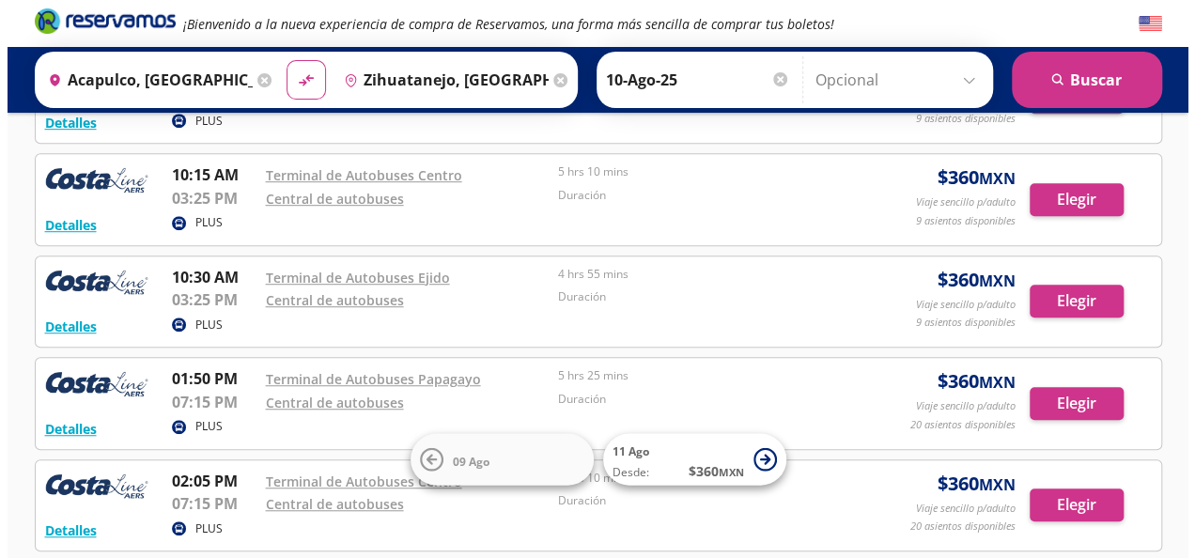
scroll to position [478, 0]
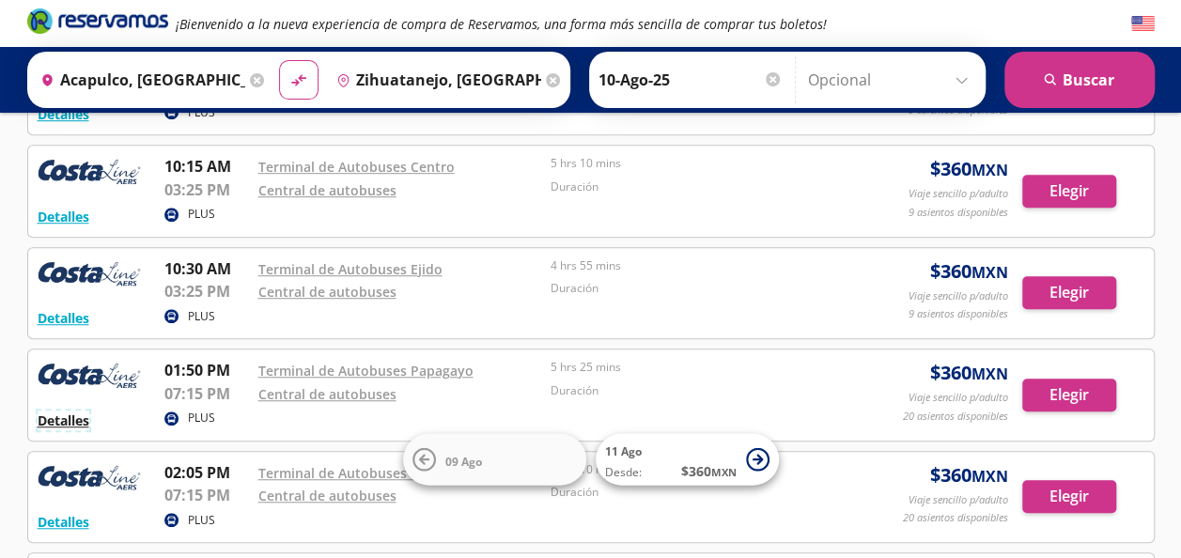
click at [62, 417] on button "Detalles" at bounding box center [64, 421] width 52 height 20
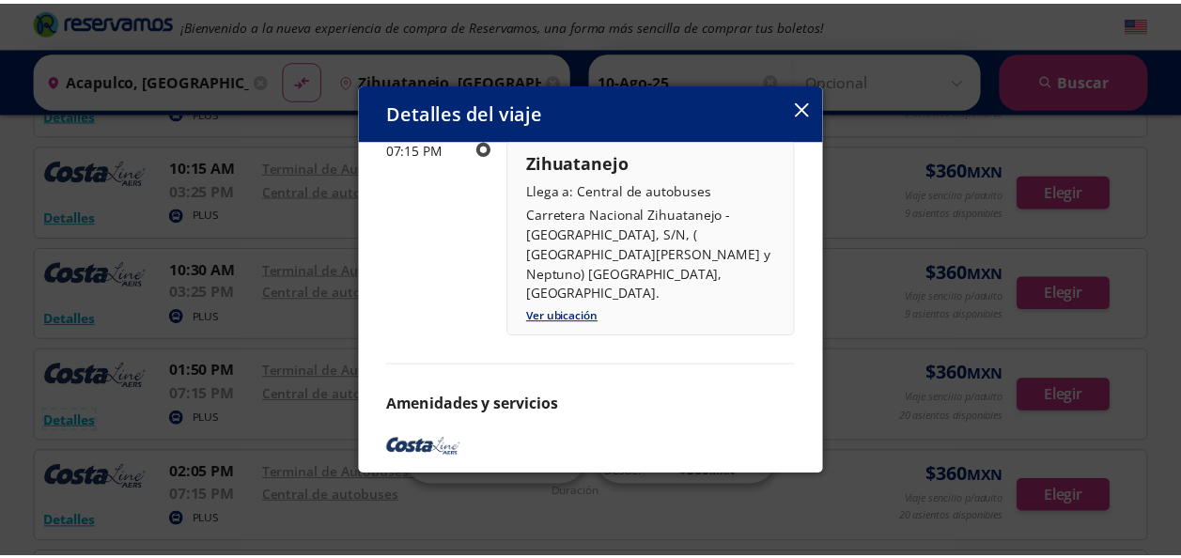
scroll to position [378, 0]
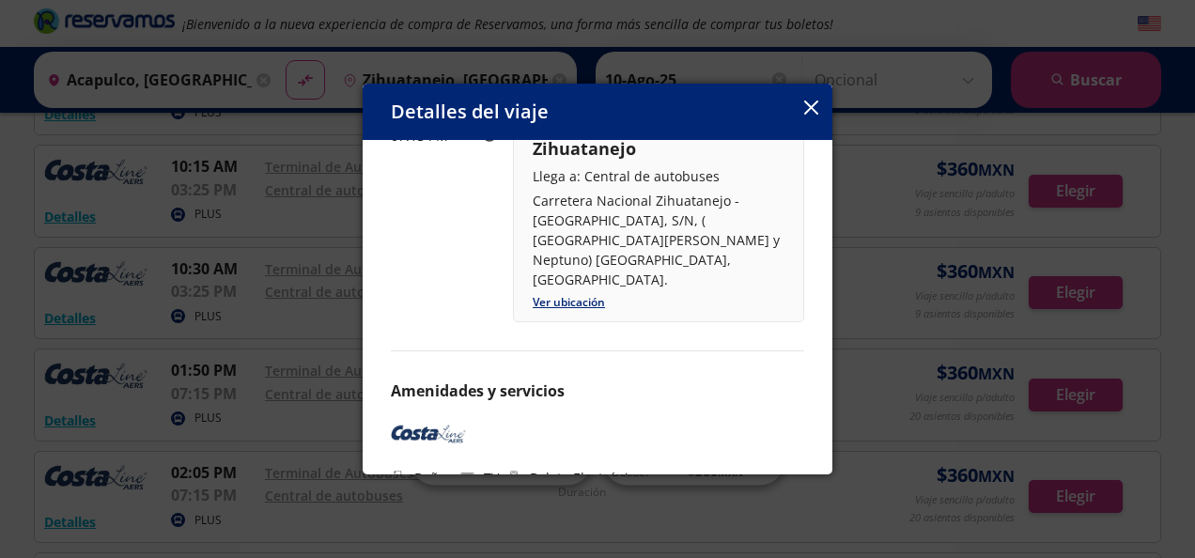
click at [808, 102] on icon "button" at bounding box center [811, 108] width 14 height 14
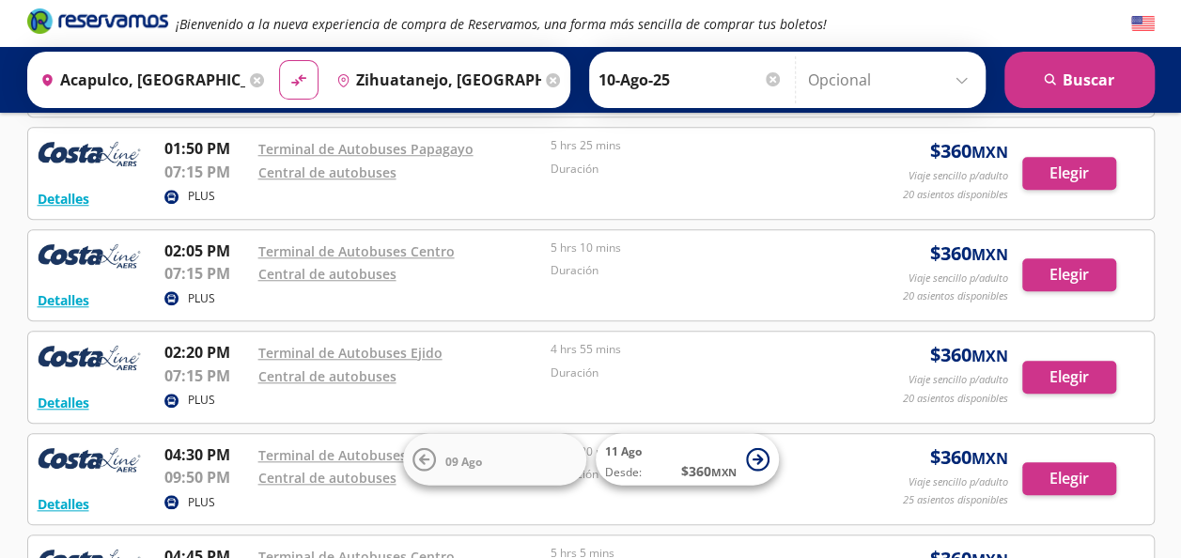
scroll to position [697, 0]
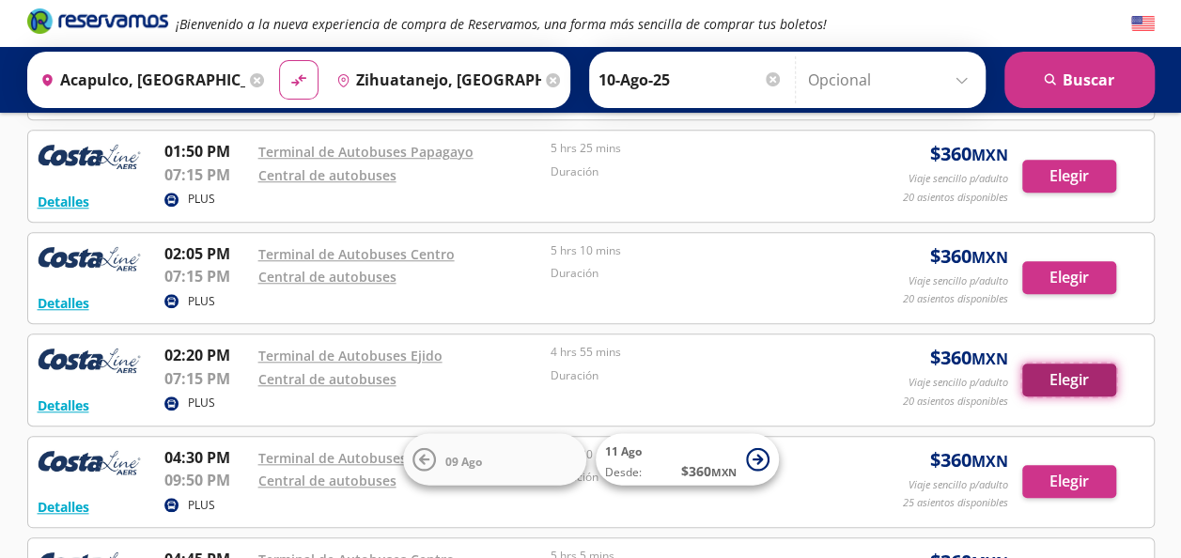
click at [1067, 372] on button "Elegir" at bounding box center [1069, 380] width 94 height 33
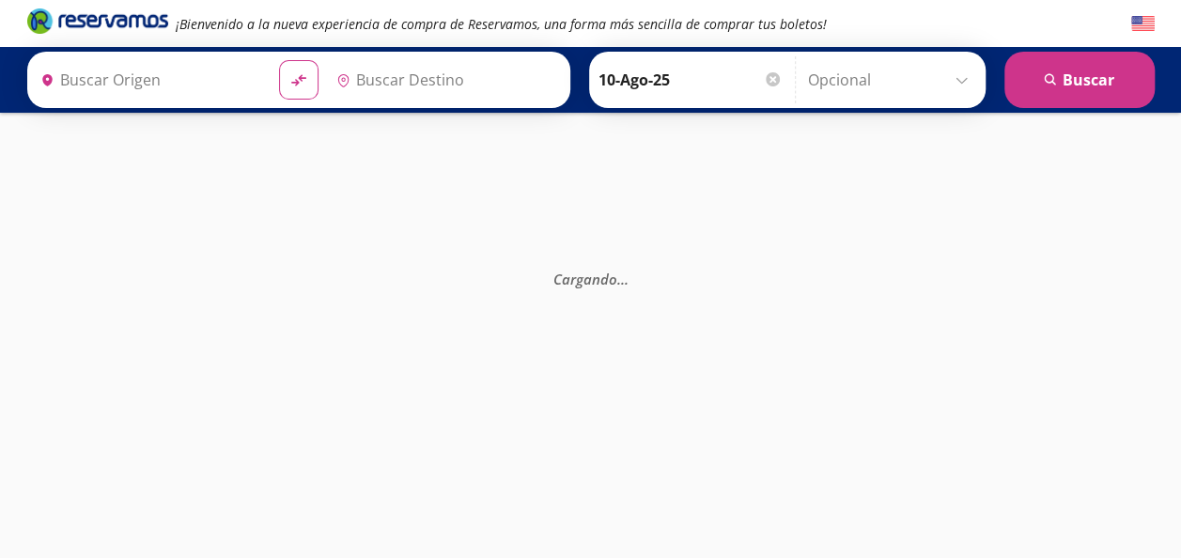
type input "Zihuatanejo, [GEOGRAPHIC_DATA]"
type input "Acapulco, [GEOGRAPHIC_DATA]"
